Goal: Information Seeking & Learning: Learn about a topic

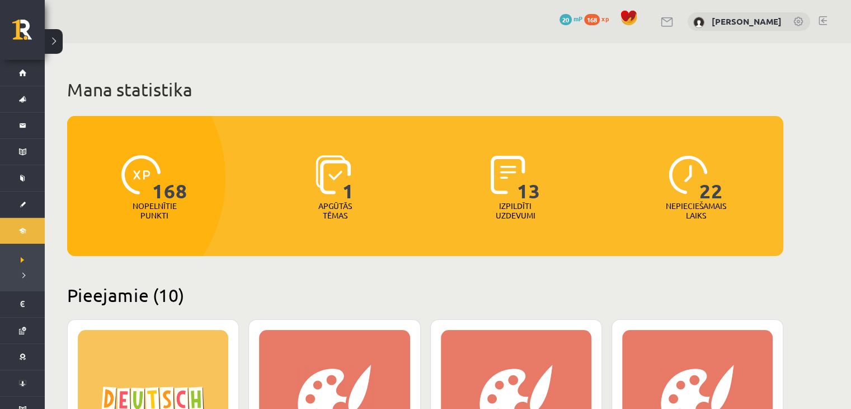
click at [337, 180] on img at bounding box center [333, 174] width 35 height 39
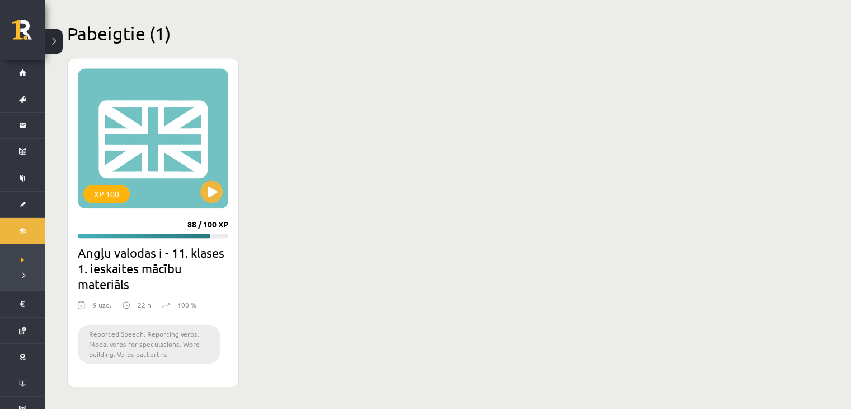
scroll to position [1379, 0]
click at [167, 188] on div "XP 100" at bounding box center [153, 139] width 151 height 140
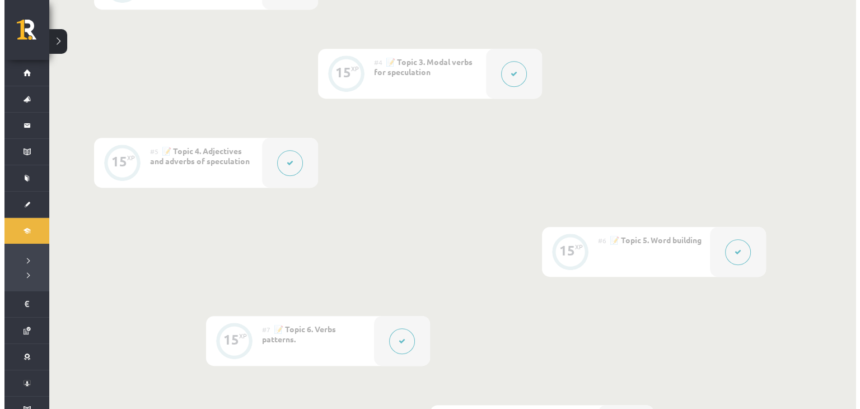
scroll to position [532, 0]
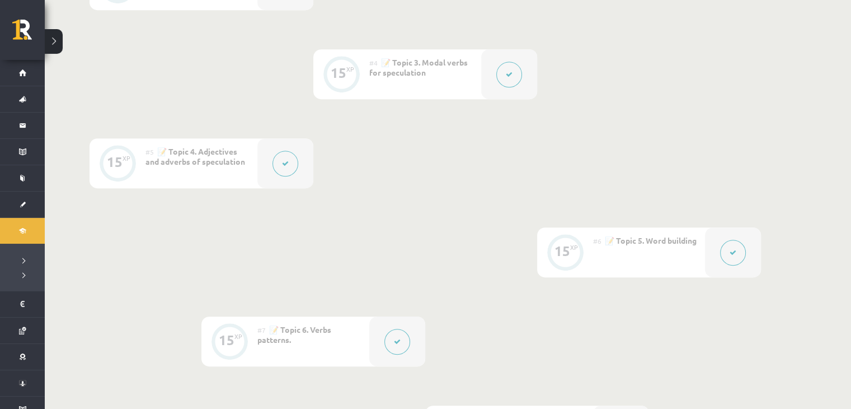
click at [282, 160] on icon at bounding box center [285, 163] width 7 height 7
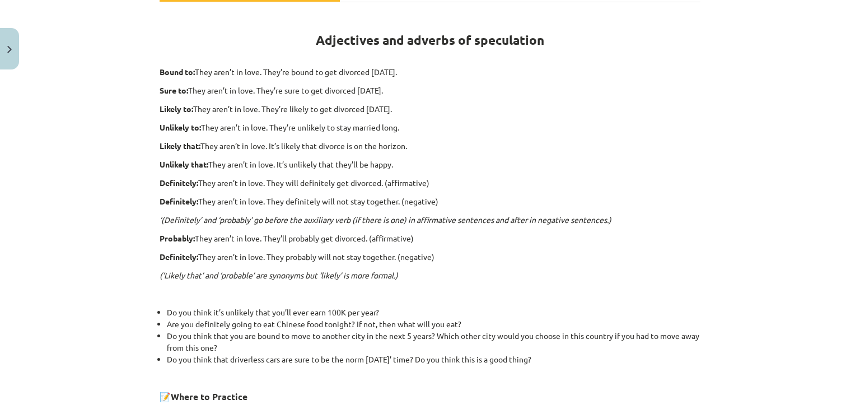
scroll to position [188, 0]
drag, startPoint x: 149, startPoint y: 72, endPoint x: 179, endPoint y: 73, distance: 29.1
click at [179, 73] on div "15 XP Saņemsi Viegls 180 pilda Apraksts Uzdevums Palīdzība Adjectives and adver…" at bounding box center [430, 240] width 554 height 706
click at [125, 45] on div "Mācību tēma: Angļu valodas i - 11. klases 1. ieskaites mācību materiāls #5 📝 To…" at bounding box center [430, 204] width 860 height 409
click at [160, 72] on strong "Bound to:" at bounding box center [177, 72] width 35 height 10
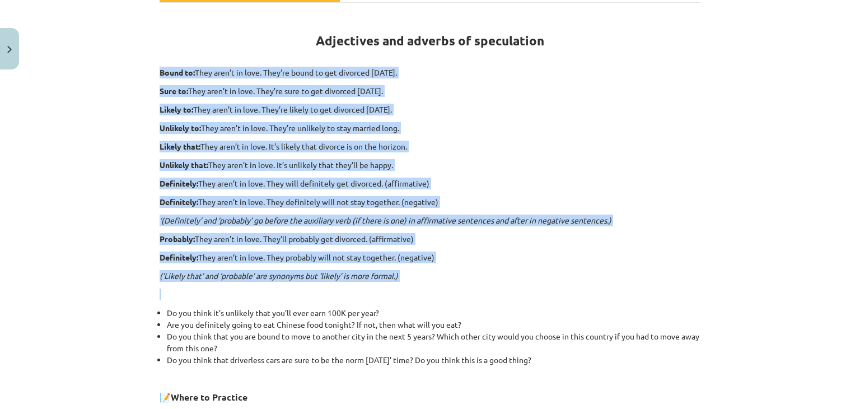
drag, startPoint x: 152, startPoint y: 65, endPoint x: 405, endPoint y: 296, distance: 342.7
click at [405, 296] on div "15 XP Saņemsi Viegls 180 pilda Apraksts Uzdevums Palīdzība Adjectives and adver…" at bounding box center [430, 240] width 554 height 706
copy div "Bound to: They aren’t in love. They’re bound to get divorced within six months.…"
click at [517, 214] on p "‘(Definitely’ and ‘probably’ go before the auxiliary verb (if there is one) in …" at bounding box center [430, 220] width 541 height 12
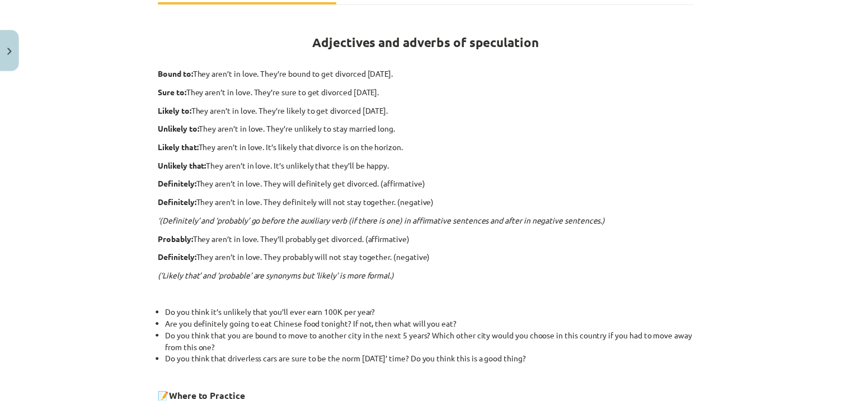
scroll to position [399, 0]
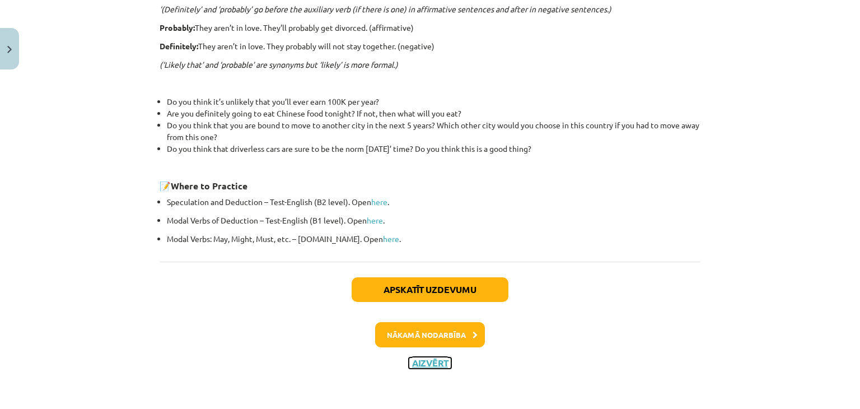
click at [430, 365] on button "Aizvērt" at bounding box center [430, 362] width 43 height 11
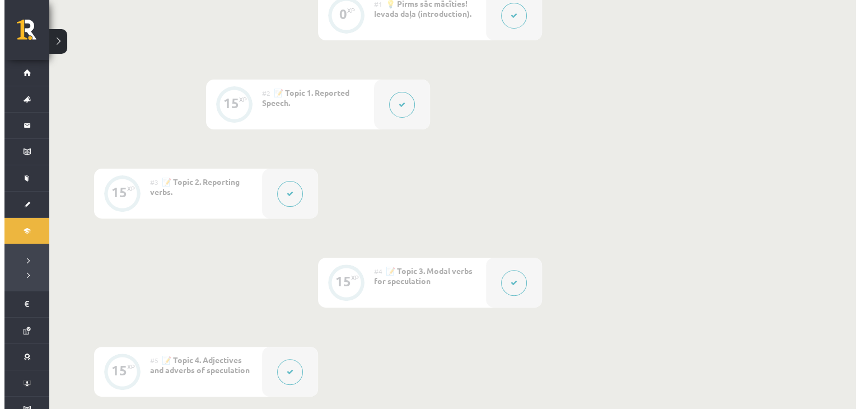
scroll to position [325, 0]
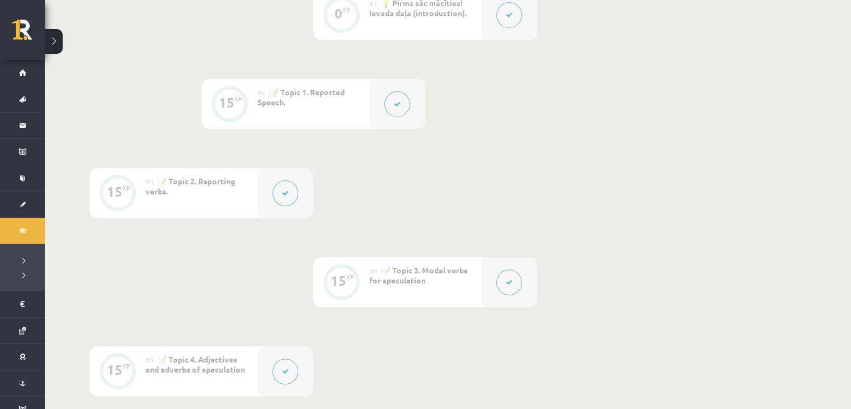
click at [510, 283] on icon at bounding box center [509, 282] width 7 height 7
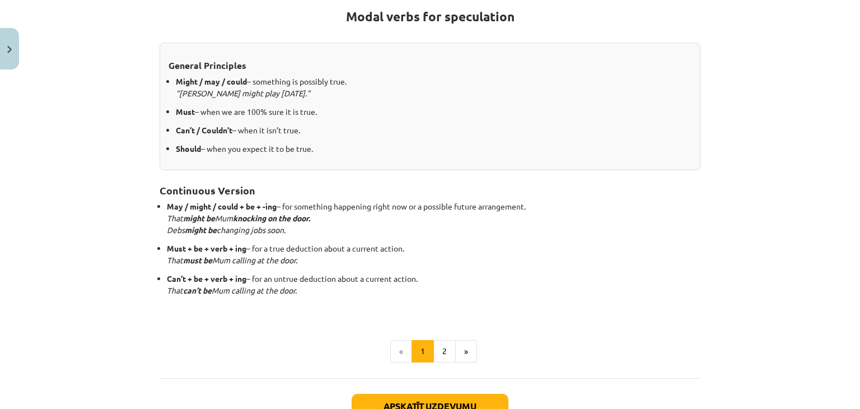
scroll to position [210, 0]
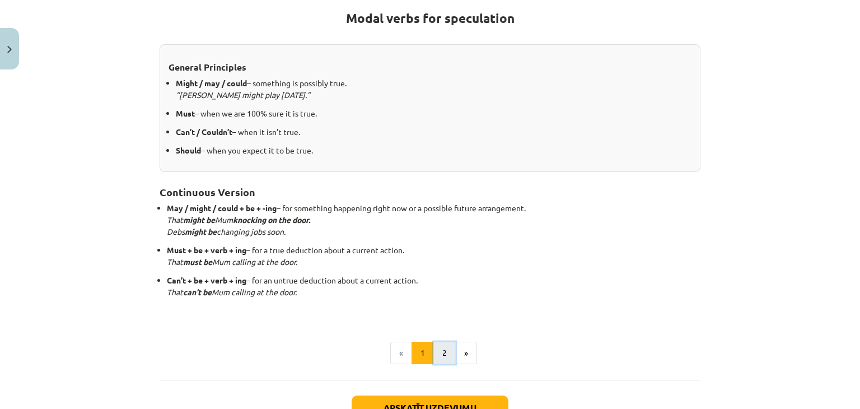
click at [437, 350] on button "2" at bounding box center [444, 352] width 22 height 22
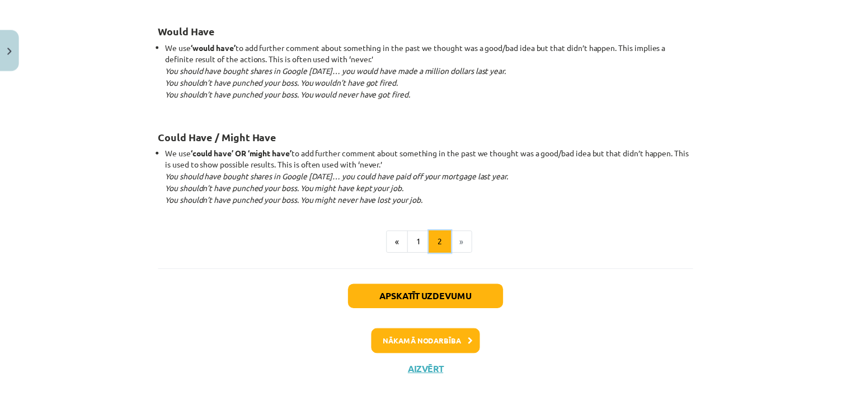
scroll to position [1131, 0]
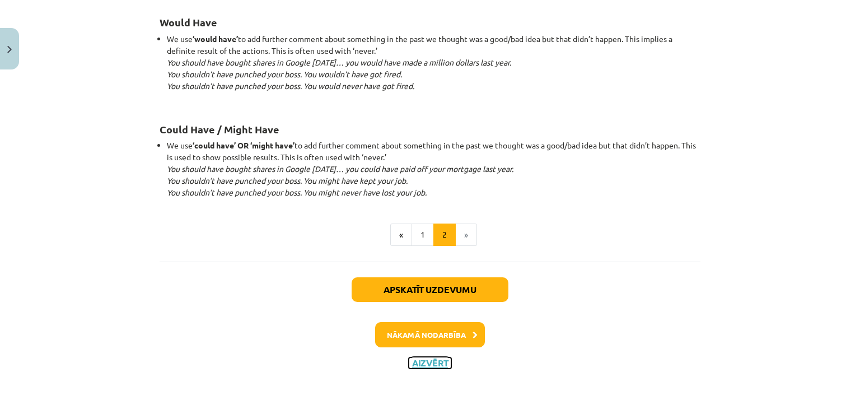
click at [425, 361] on button "Aizvērt" at bounding box center [430, 362] width 43 height 11
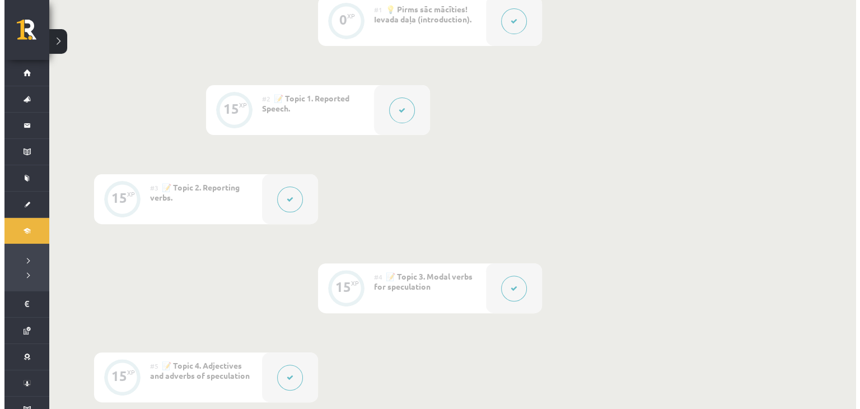
scroll to position [327, 0]
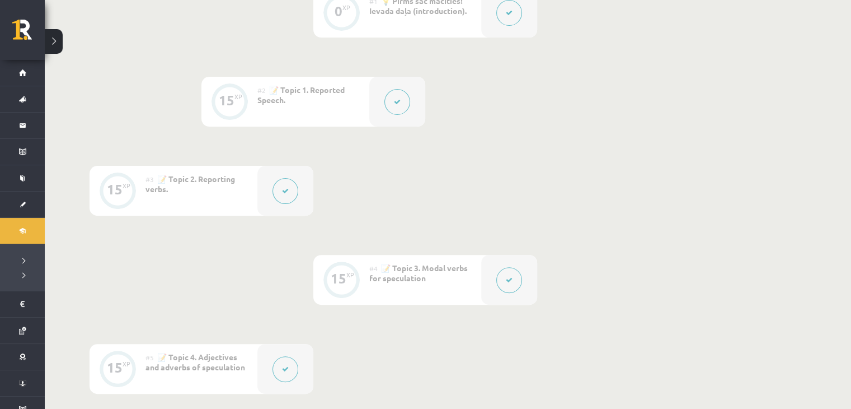
click at [282, 195] on button at bounding box center [286, 191] width 26 height 26
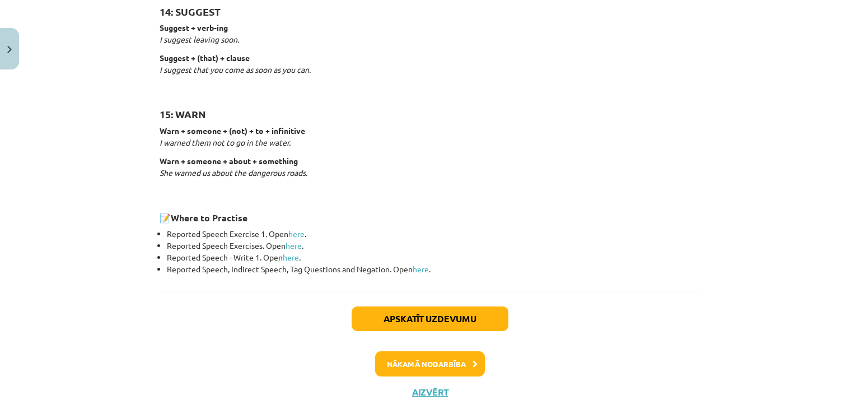
scroll to position [1787, 0]
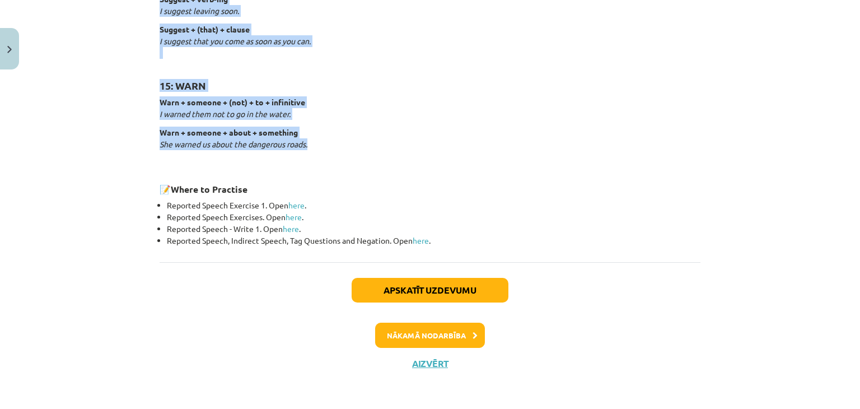
drag, startPoint x: 152, startPoint y: 253, endPoint x: 329, endPoint y: 142, distance: 208.7
copy div "1: SAY say + (that) + clause She said (that) she had already eaten. (The direct…"
click at [295, 204] on link "here" at bounding box center [296, 205] width 16 height 10
